Goal: Find specific page/section: Find specific page/section

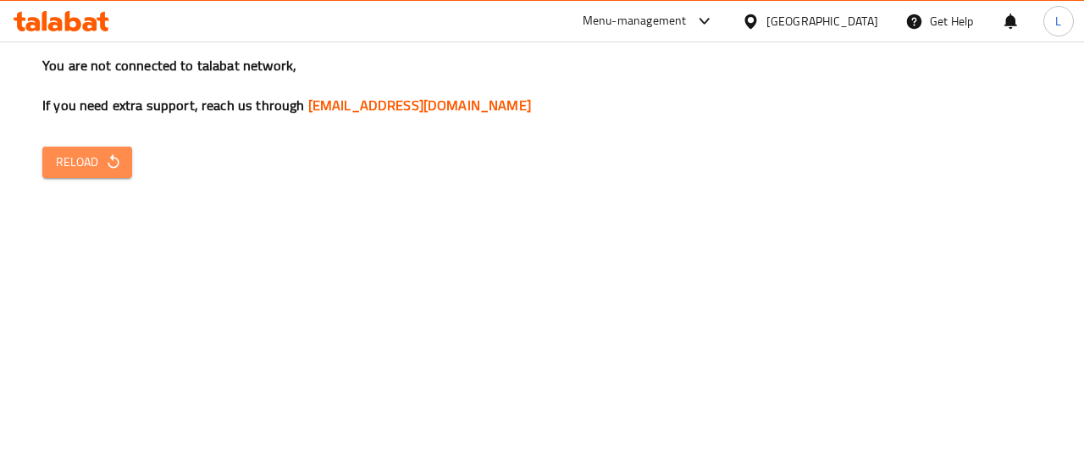
click at [113, 152] on span "Reload" at bounding box center [87, 162] width 63 height 21
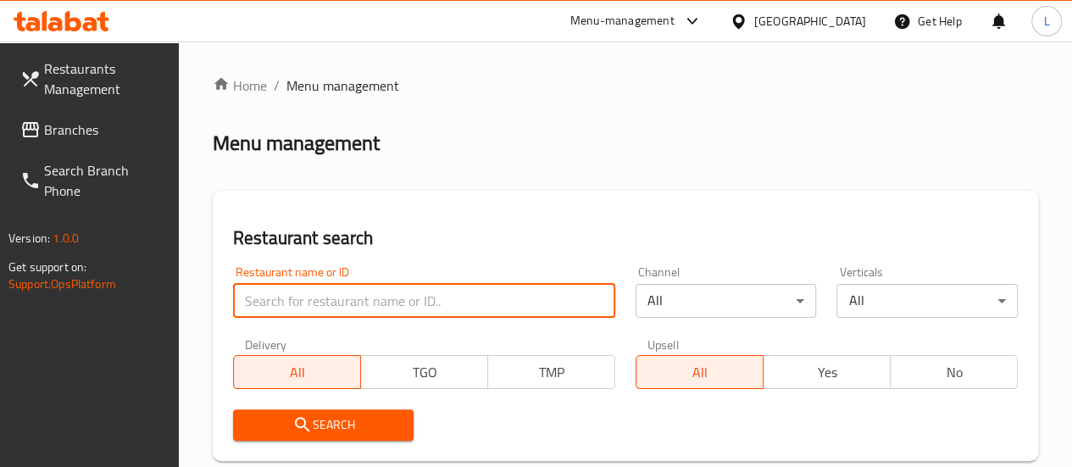
click at [322, 305] on input "search" at bounding box center [424, 301] width 382 height 34
type input "768668"
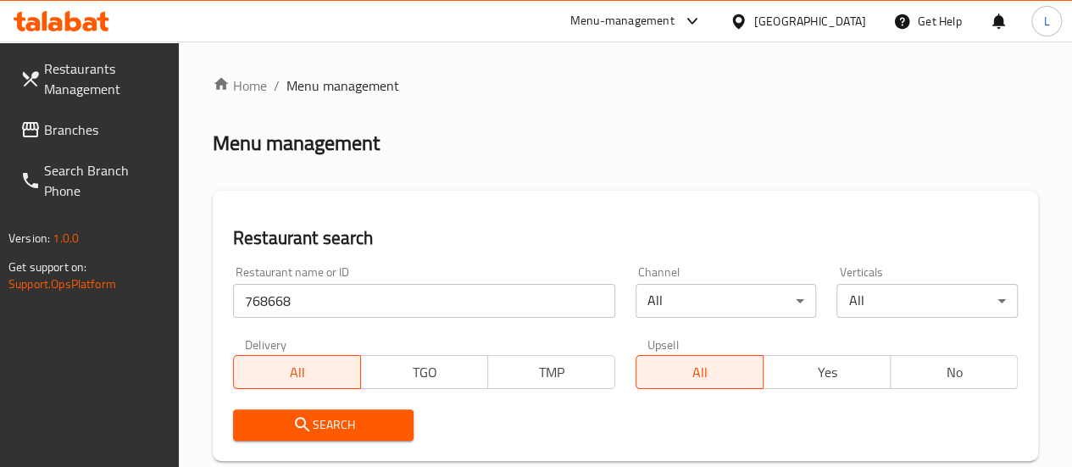
click at [327, 433] on span "Search" at bounding box center [324, 424] width 154 height 21
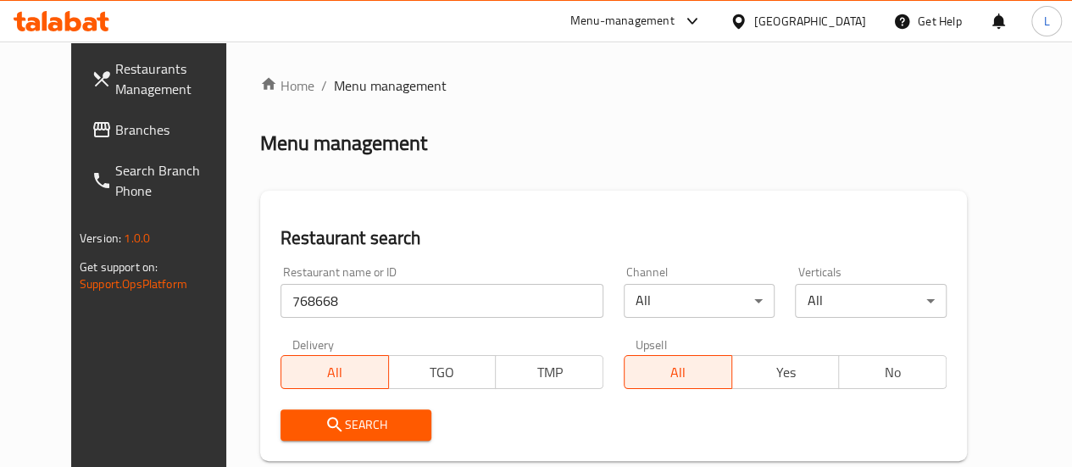
click at [71, 352] on div "Restaurants Management Branches Search Branch Phone Version: 1.0.0 Get support …" at bounding box center [160, 275] width 179 height 467
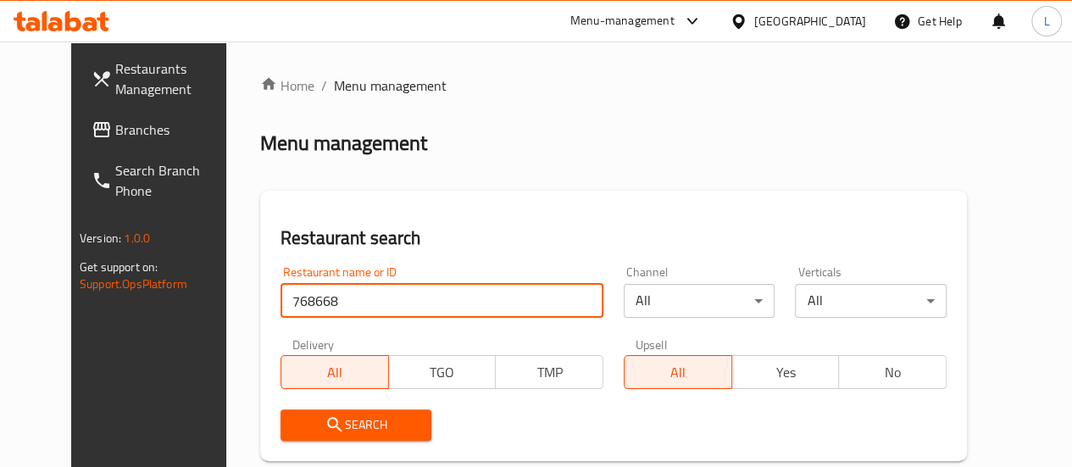
click at [314, 309] on input "768668" at bounding box center [441, 301] width 323 height 34
click button "Search" at bounding box center [356, 424] width 152 height 31
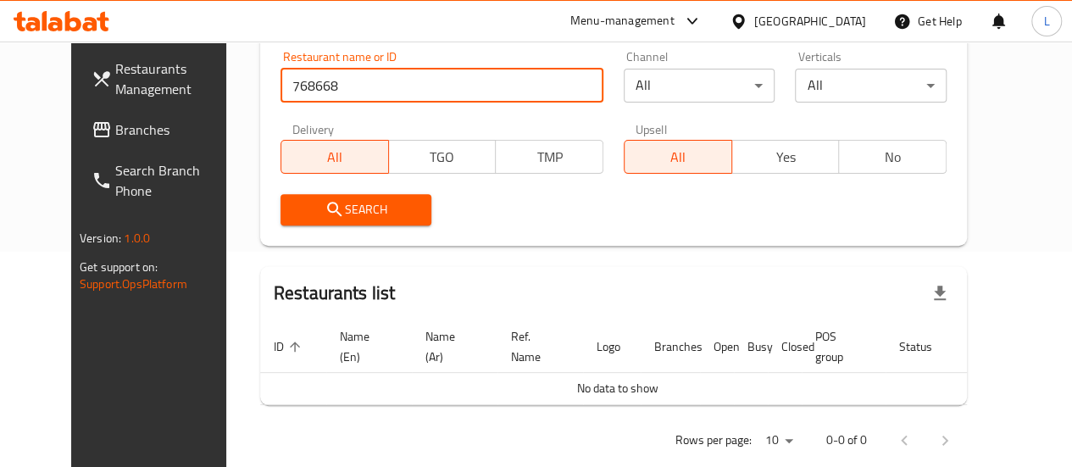
scroll to position [244, 0]
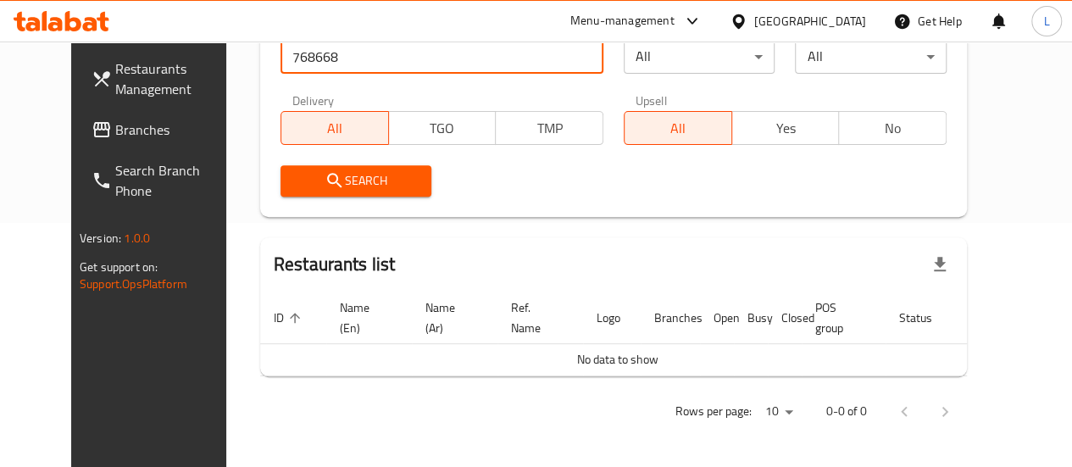
click at [390, 60] on input "768668" at bounding box center [441, 57] width 323 height 34
click at [390, 60] on input "search" at bounding box center [441, 57] width 323 height 34
type input "768340"
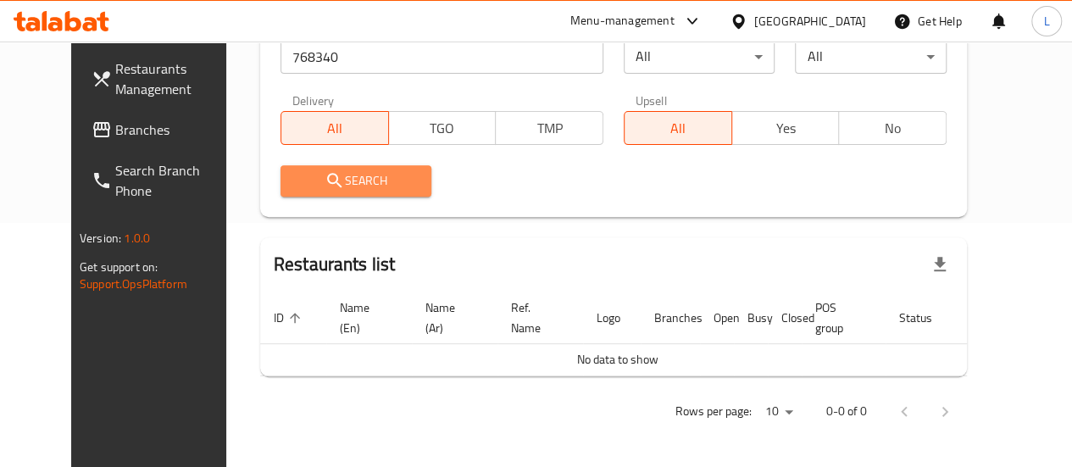
click at [362, 191] on span "Search" at bounding box center [356, 180] width 125 height 21
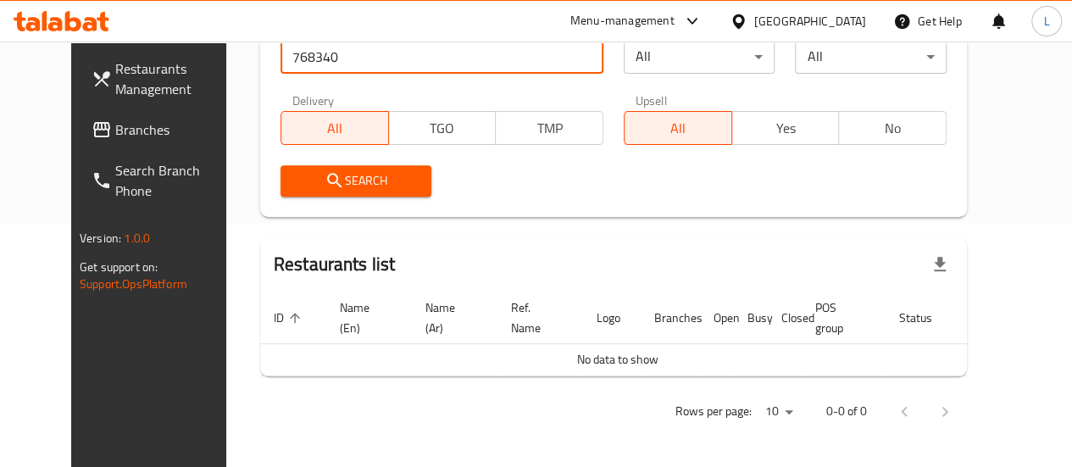
click at [329, 64] on input "768340" at bounding box center [441, 57] width 323 height 34
click button "Search" at bounding box center [356, 180] width 152 height 31
click at [81, 396] on div "Restaurants Management Branches Search Branch Phone Version: 1.0.0 Get support …" at bounding box center [160, 275] width 179 height 467
click at [1000, 221] on div "Home / Menu management Menu management Restaurant search Restaurant name or ID …" at bounding box center [613, 133] width 774 height 670
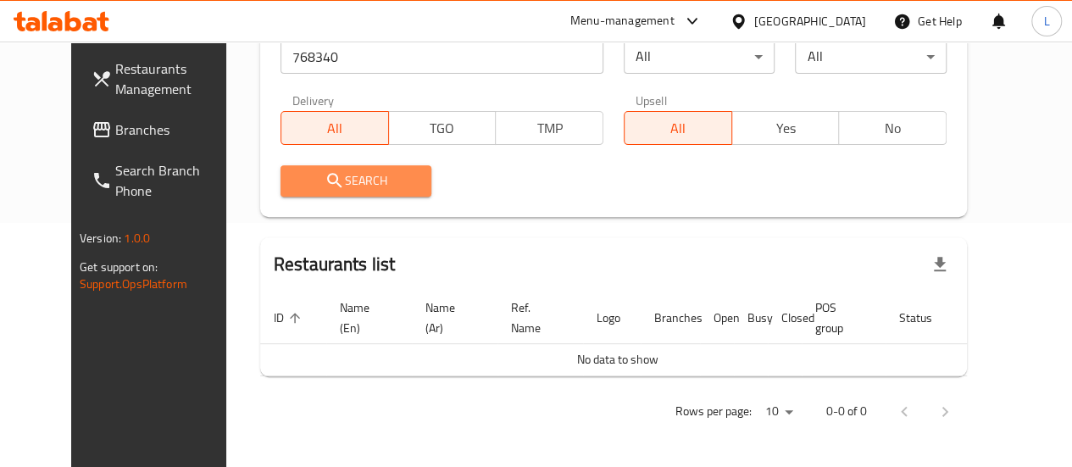
click at [305, 191] on span "Search" at bounding box center [356, 180] width 125 height 21
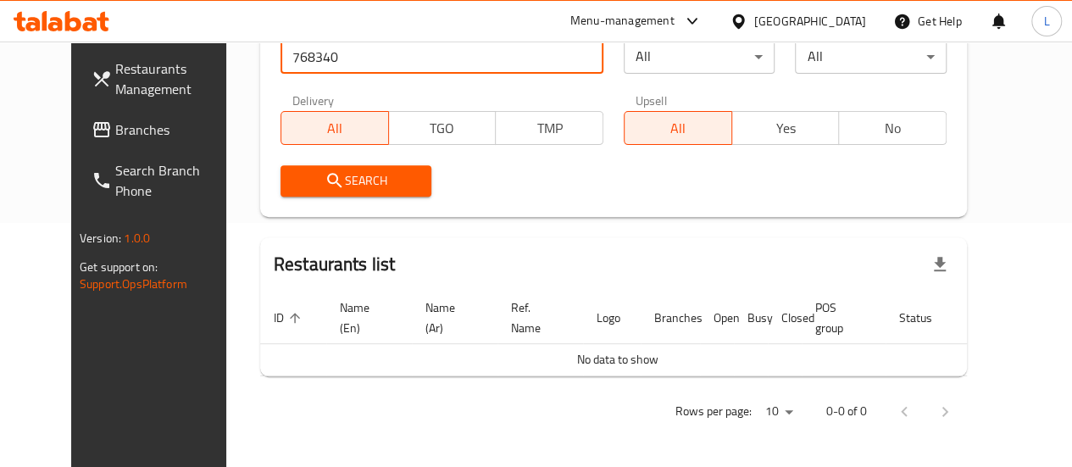
click at [355, 67] on input "768340" at bounding box center [441, 57] width 323 height 34
click button "Search" at bounding box center [356, 180] width 152 height 31
click at [73, 14] on icon at bounding box center [62, 21] width 96 height 20
